Goal: Task Accomplishment & Management: Manage account settings

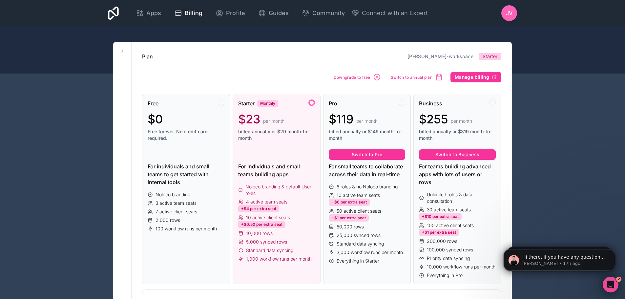
click at [377, 80] on icon "button" at bounding box center [377, 77] width 6 height 6
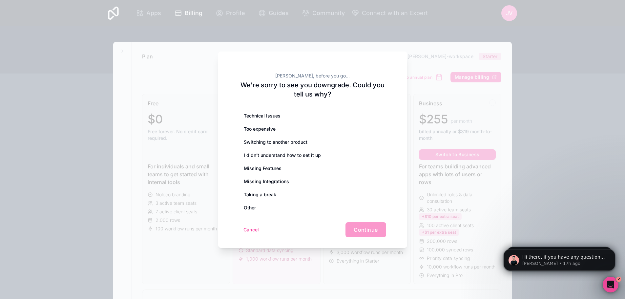
drag, startPoint x: 364, startPoint y: 226, endPoint x: 334, endPoint y: 209, distance: 33.8
click at [364, 226] on div "Cancel Continue" at bounding box center [312, 229] width 147 height 15
click at [260, 120] on div "Technical Issues" at bounding box center [312, 115] width 147 height 13
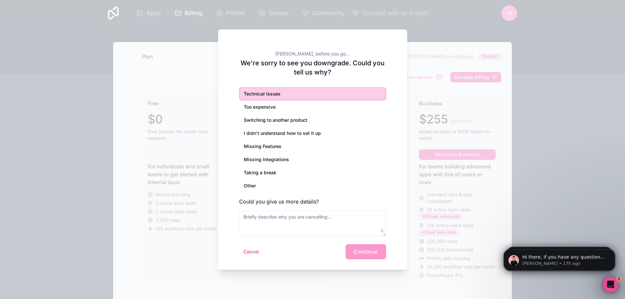
click at [355, 252] on div "Cancel Continue" at bounding box center [312, 251] width 147 height 15
click at [333, 214] on textarea at bounding box center [312, 224] width 147 height 26
type textarea "S"
click at [268, 172] on div "Taking a break" at bounding box center [312, 172] width 147 height 13
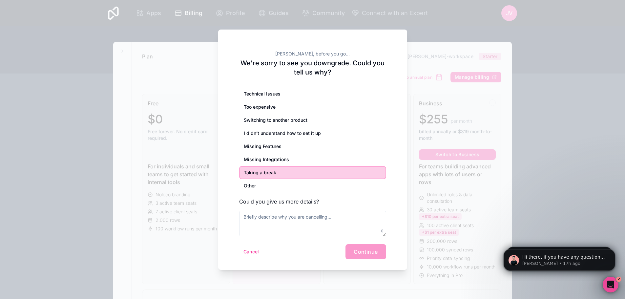
drag, startPoint x: 375, startPoint y: 258, endPoint x: 364, endPoint y: 254, distance: 10.9
click at [374, 258] on div "Cancel Continue" at bounding box center [312, 251] width 147 height 15
click at [300, 209] on div "Technical Issues Too expensive Switching to another product I didn’t understand…" at bounding box center [312, 161] width 147 height 149
click at [301, 215] on textarea at bounding box center [312, 224] width 147 height 26
type textarea "s"
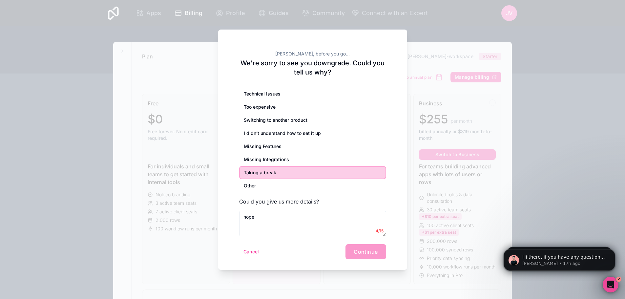
click at [349, 253] on div "Cancel Continue" at bounding box center [312, 251] width 147 height 15
click at [368, 249] on div "Cancel Continue" at bounding box center [312, 251] width 147 height 15
drag, startPoint x: 260, startPoint y: 219, endPoint x: 226, endPoint y: 215, distance: 33.8
click at [230, 216] on div "[PERSON_NAME], before you go... We're sorry to see you downgrade. Could you tel…" at bounding box center [312, 150] width 189 height 240
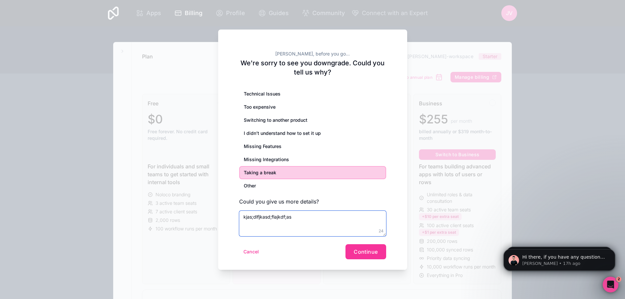
type textarea "kjas;dlfjkasd;flajkdf;as"
click at [359, 253] on span "Continue" at bounding box center [366, 251] width 24 height 7
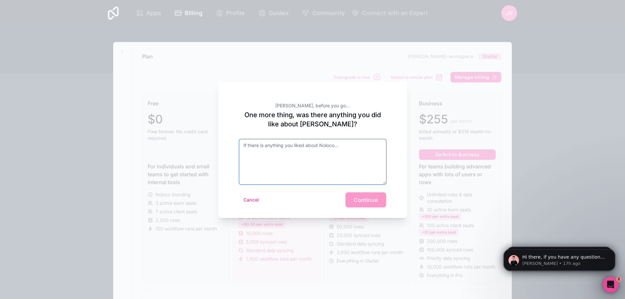
click at [298, 156] on textarea at bounding box center [312, 161] width 147 height 45
type textarea "adsfasfasf"
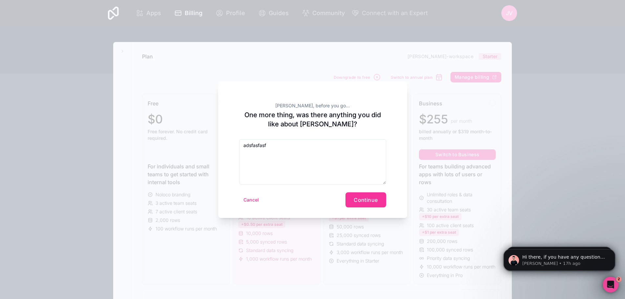
click at [356, 195] on button "Continue" at bounding box center [366, 199] width 40 height 15
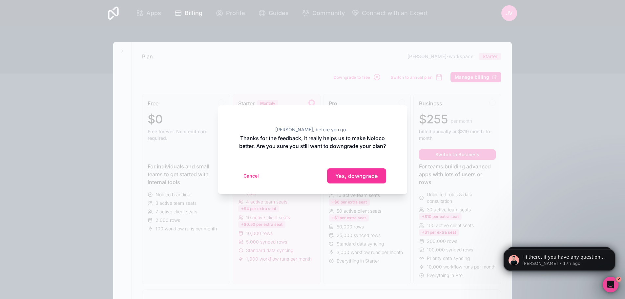
click at [350, 179] on span "Yes, downgrade" at bounding box center [356, 176] width 43 height 7
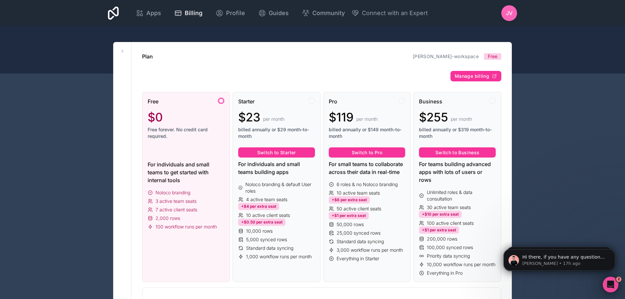
click at [467, 79] on span "Manage billing" at bounding box center [472, 76] width 34 height 6
